Goal: Communication & Community: Ask a question

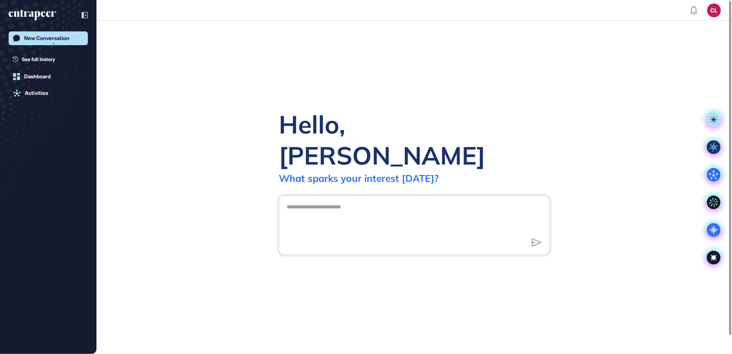
scroll to position [0, 0]
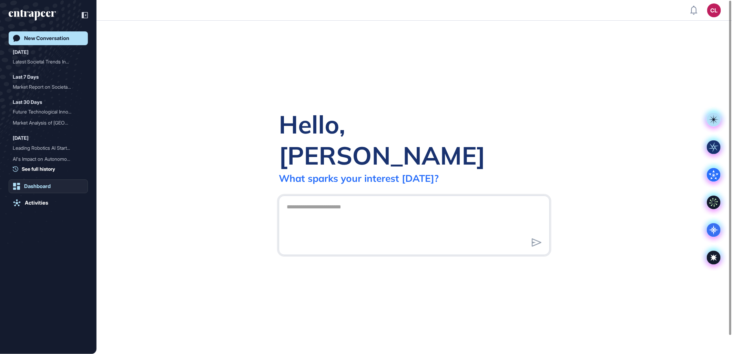
click at [45, 188] on div "Dashboard" at bounding box center [37, 186] width 27 height 6
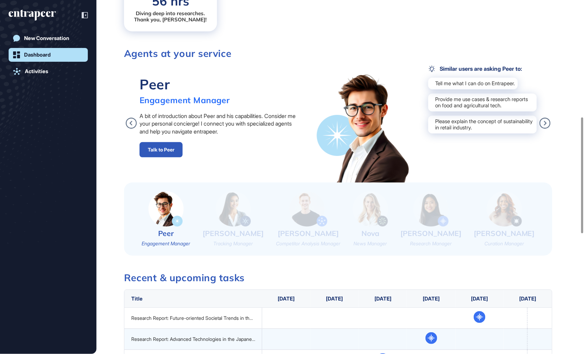
scroll to position [306, 0]
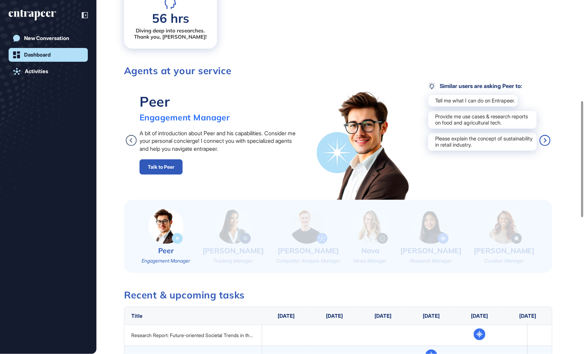
click at [547, 140] on icon at bounding box center [545, 140] width 11 height 11
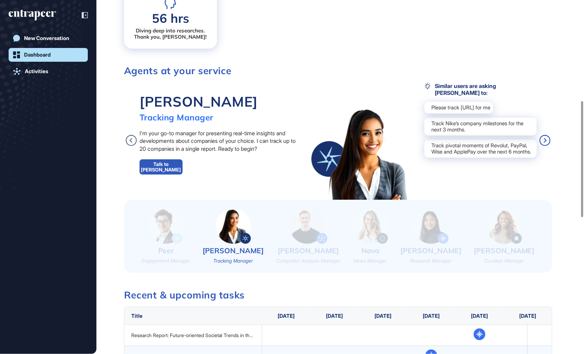
click at [547, 140] on icon at bounding box center [545, 140] width 11 height 11
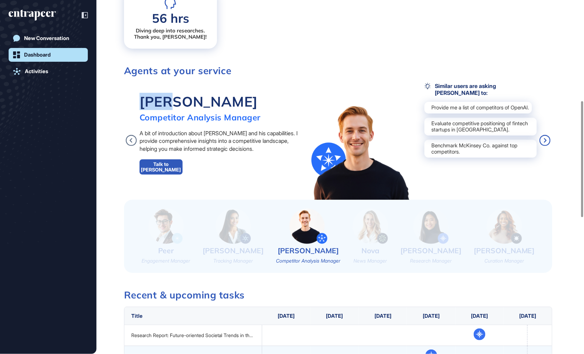
click at [547, 140] on icon at bounding box center [545, 140] width 11 height 11
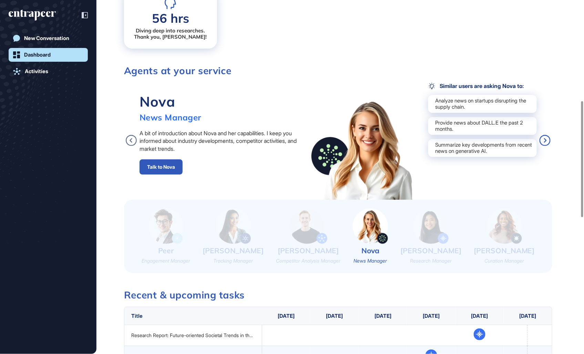
click at [547, 140] on icon at bounding box center [545, 140] width 11 height 11
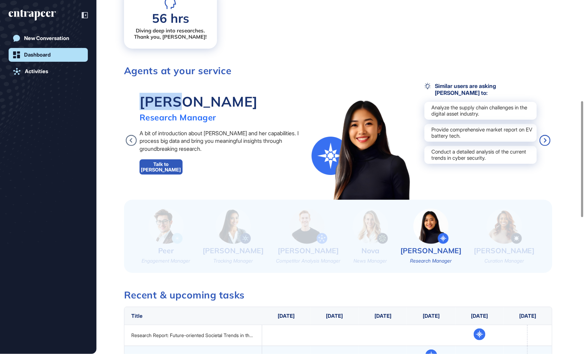
click at [547, 140] on icon at bounding box center [545, 140] width 11 height 11
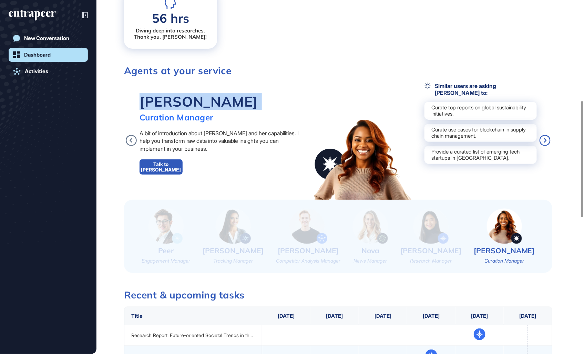
click at [547, 140] on icon at bounding box center [545, 140] width 11 height 11
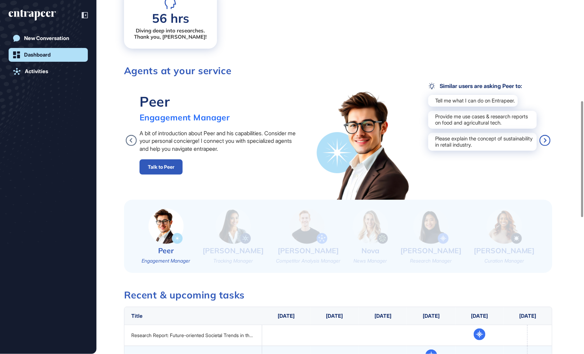
click at [547, 140] on icon at bounding box center [545, 140] width 11 height 11
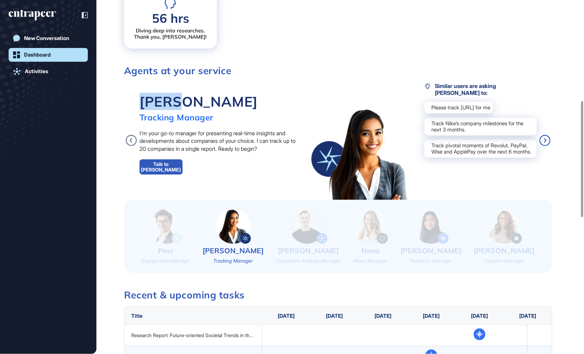
click at [547, 140] on icon at bounding box center [545, 140] width 11 height 11
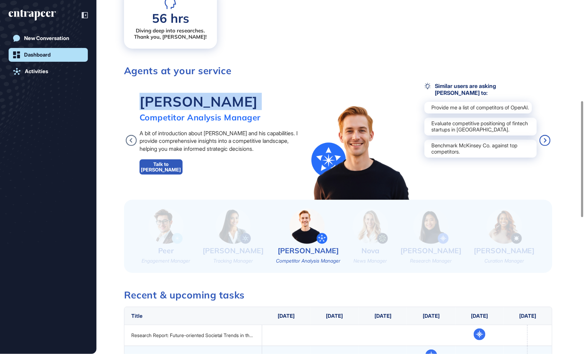
click at [547, 140] on icon at bounding box center [545, 140] width 11 height 11
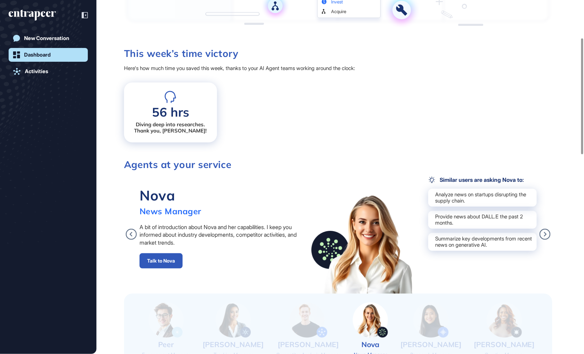
scroll to position [115, 0]
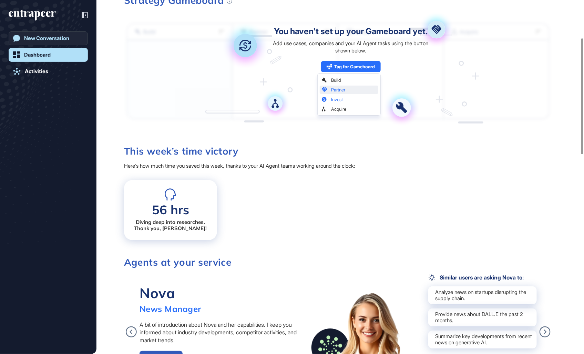
click at [43, 44] on link "New Conversation" at bounding box center [48, 38] width 79 height 14
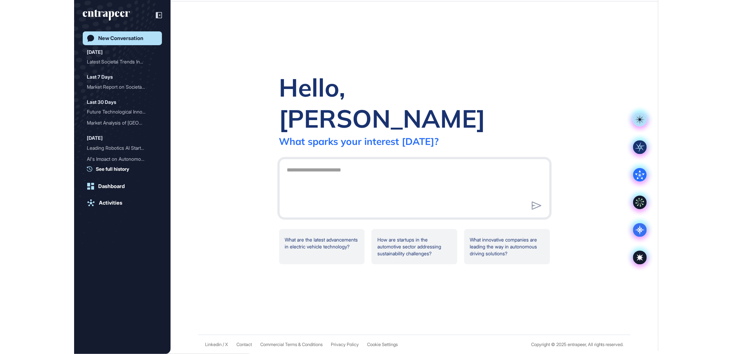
scroll to position [15, 0]
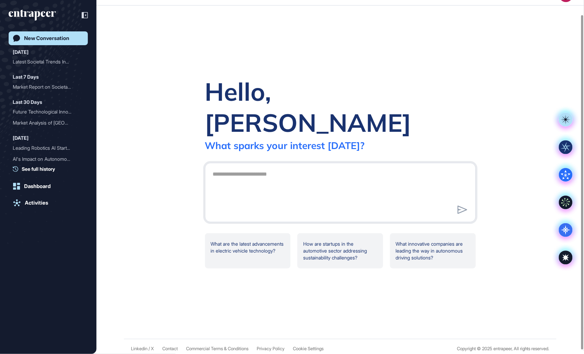
click at [541, 44] on div "Hello, [PERSON_NAME] What [PERSON_NAME] your interest [DATE]? What are the late…" at bounding box center [340, 172] width 488 height 333
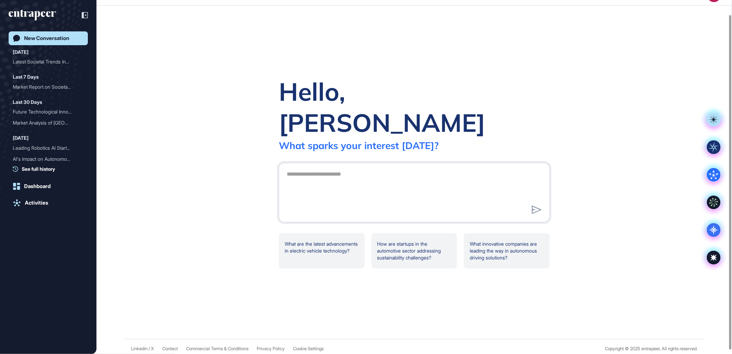
scroll to position [354, 732]
click at [574, 54] on div "Hello, [PERSON_NAME] What [PERSON_NAME] your interest [DATE]? What are the late…" at bounding box center [413, 172] width 635 height 333
